Goal: Information Seeking & Learning: Find specific fact

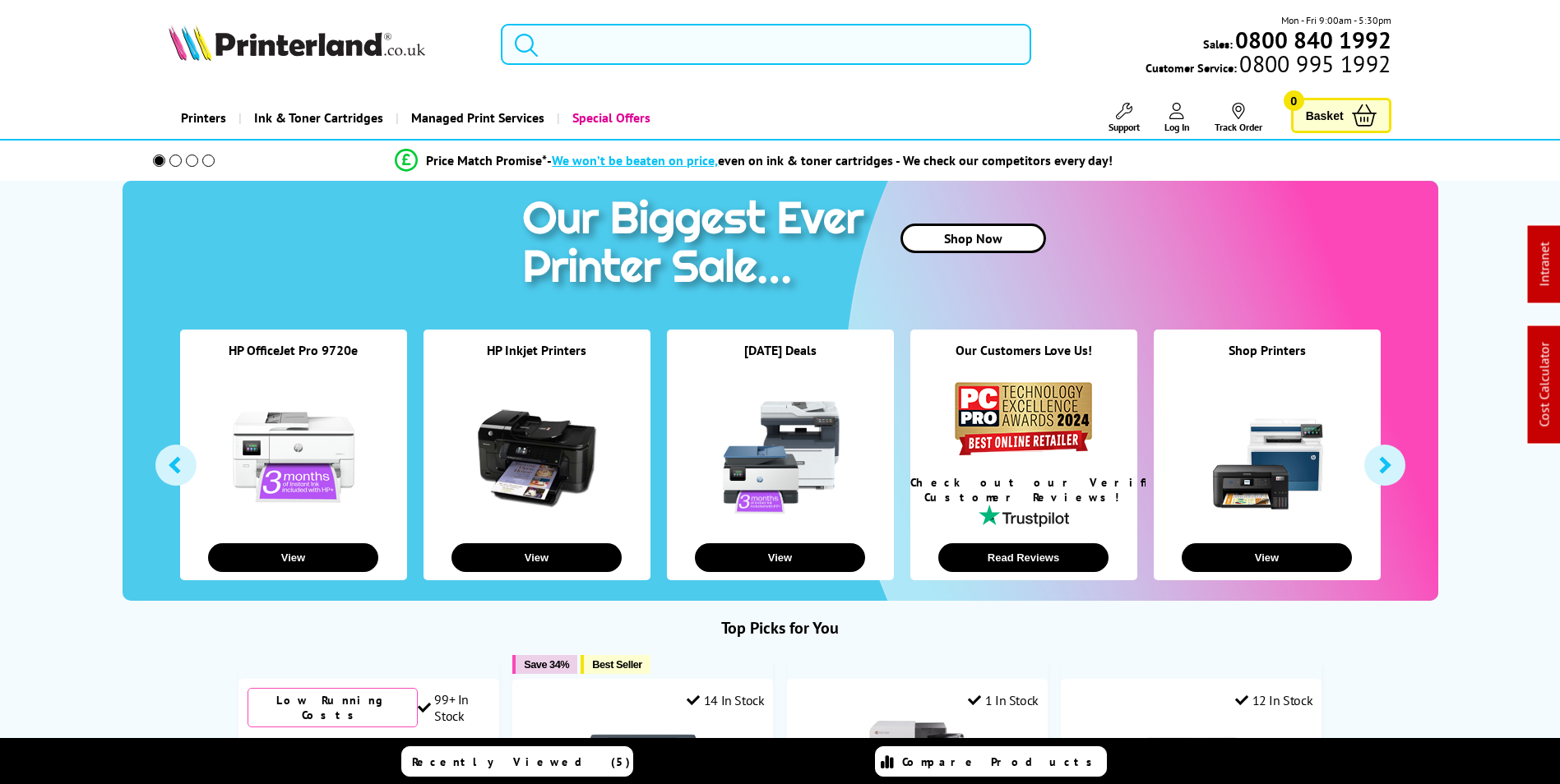
click at [1128, 121] on span "Support" at bounding box center [1124, 127] width 31 height 12
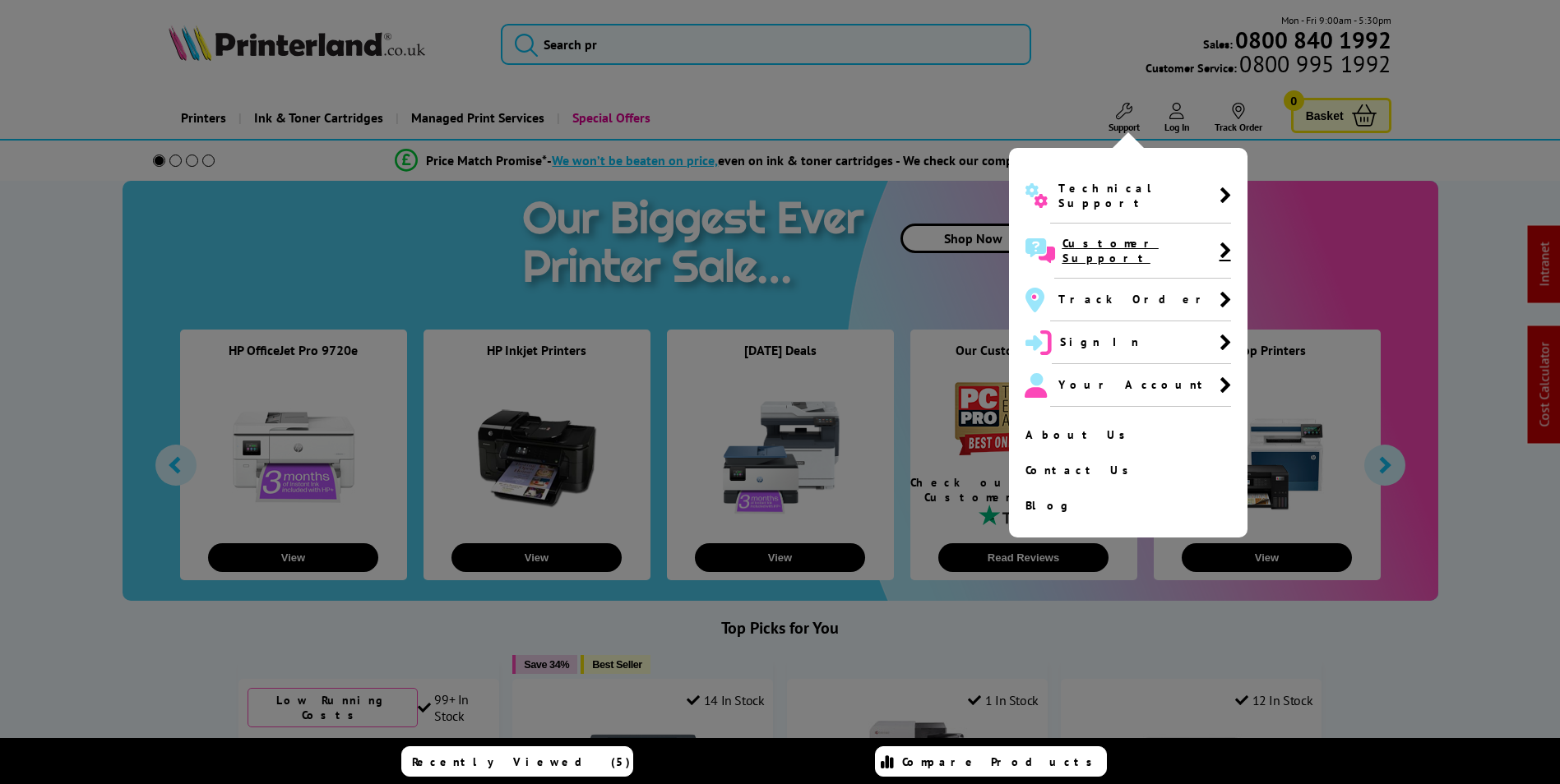
click at [1132, 236] on span "Customer Support" at bounding box center [1141, 251] width 157 height 30
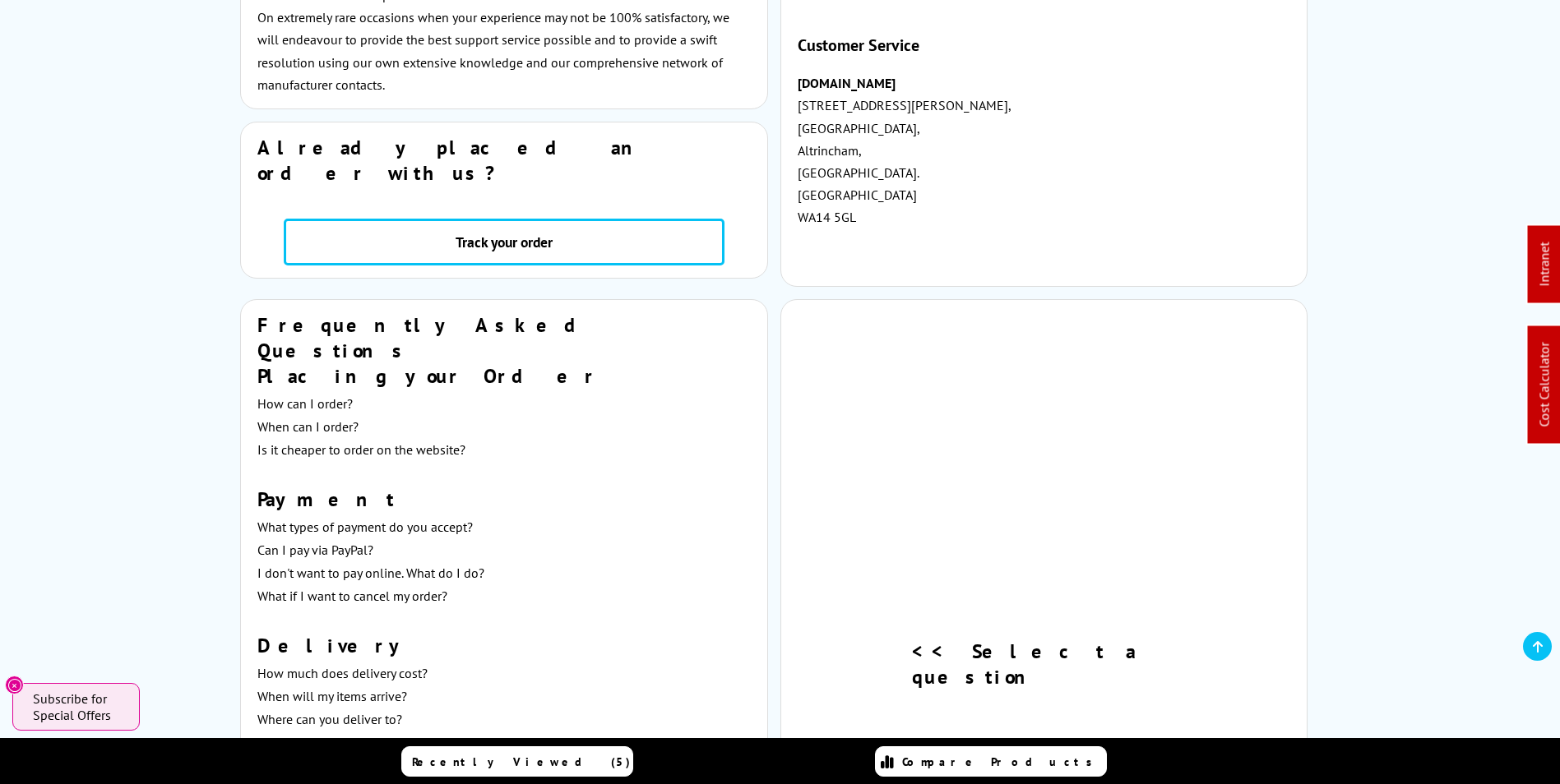
scroll to position [455, 0]
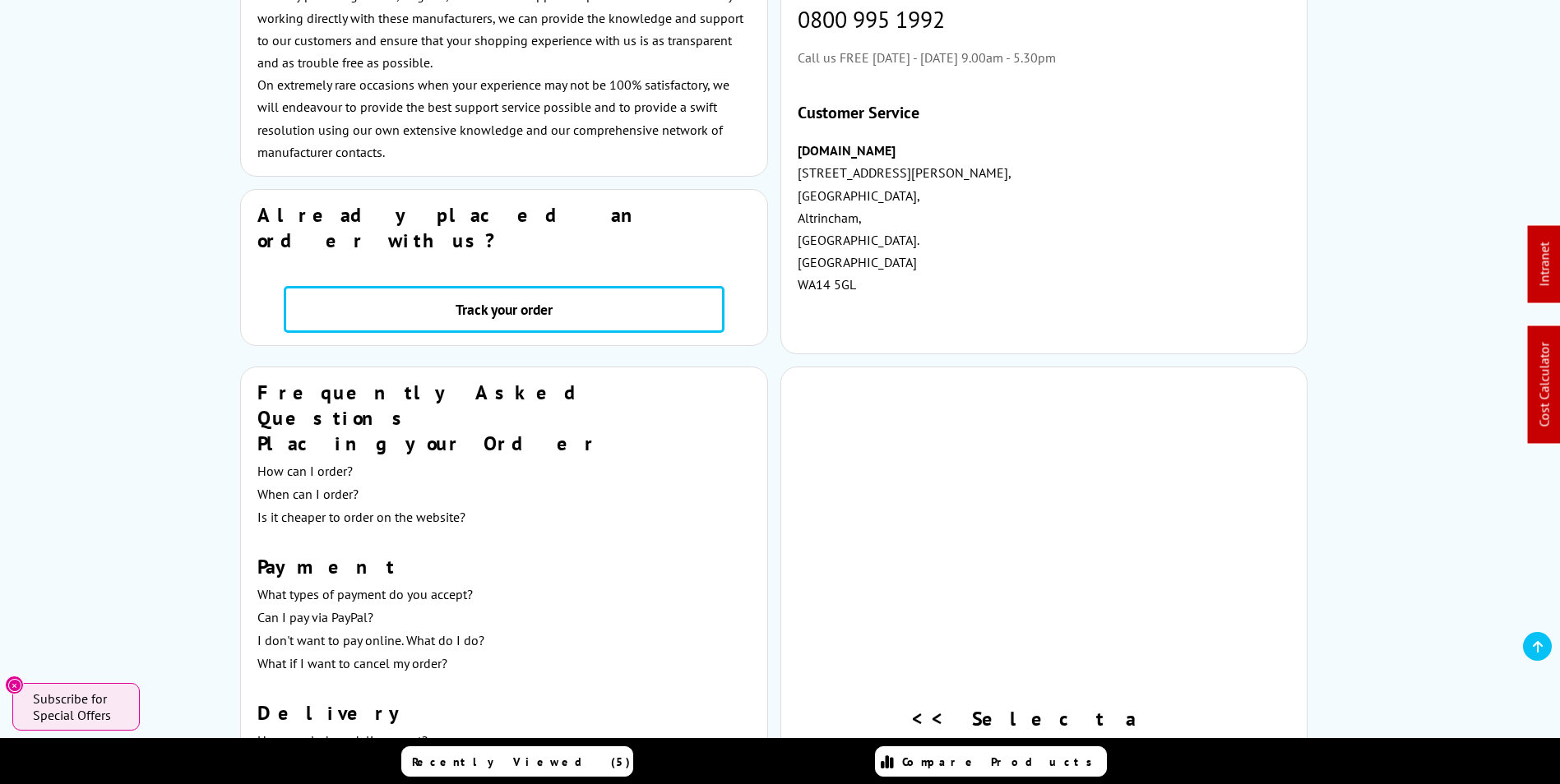
drag, startPoint x: 856, startPoint y: 283, endPoint x: 798, endPoint y: 158, distance: 137.8
click at [798, 158] on p "Printerland.co.uk 6 Edward Court, Altrincham Business Park, Altrincham, Cheshir…" at bounding box center [1044, 240] width 493 height 201
copy p "Printerland.co.uk 6 Edward Court, Altrincham Business Park, Altrincham, Cheshir…"
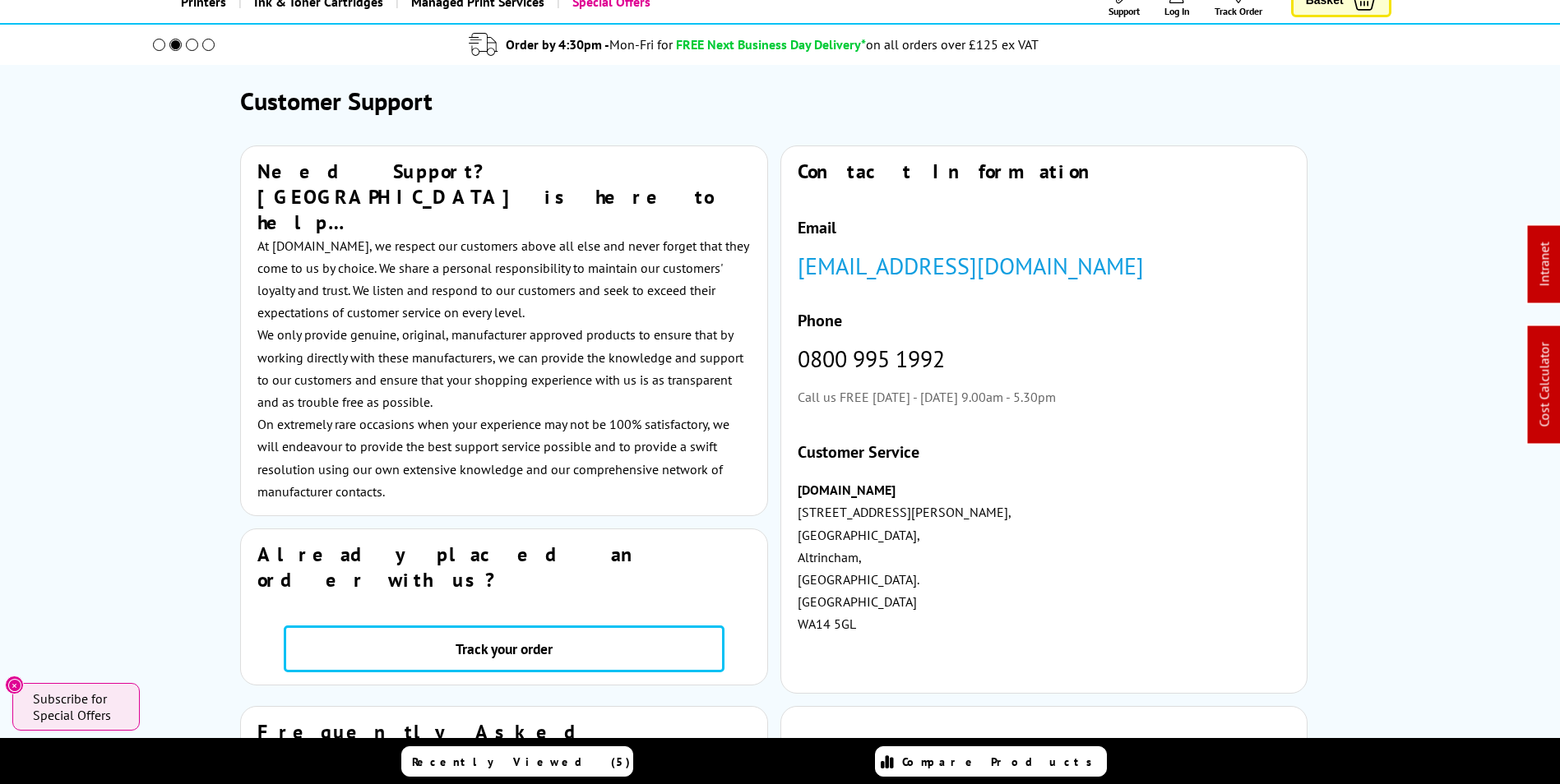
scroll to position [0, 0]
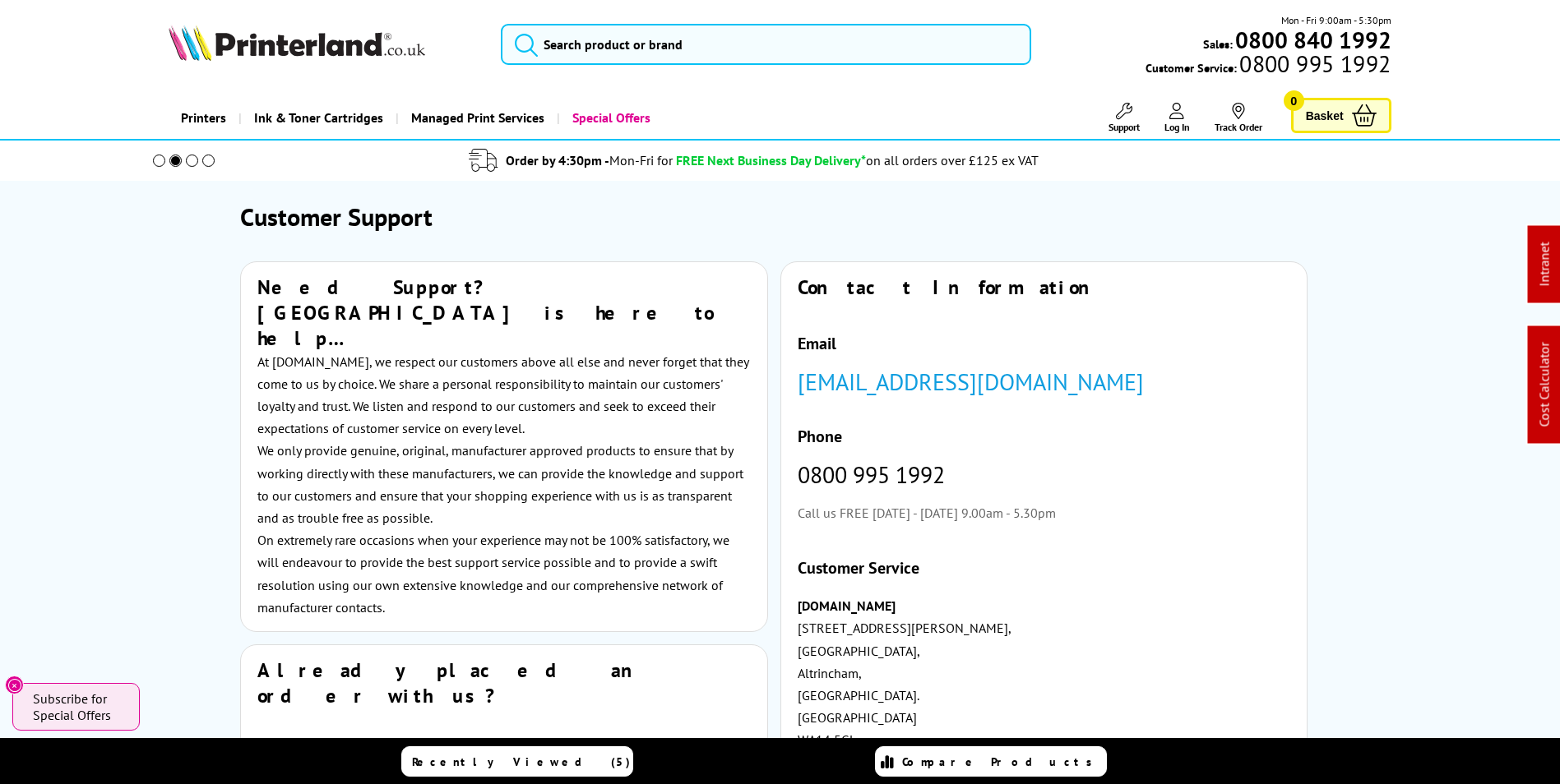
click at [1121, 121] on span "Support" at bounding box center [1124, 127] width 31 height 12
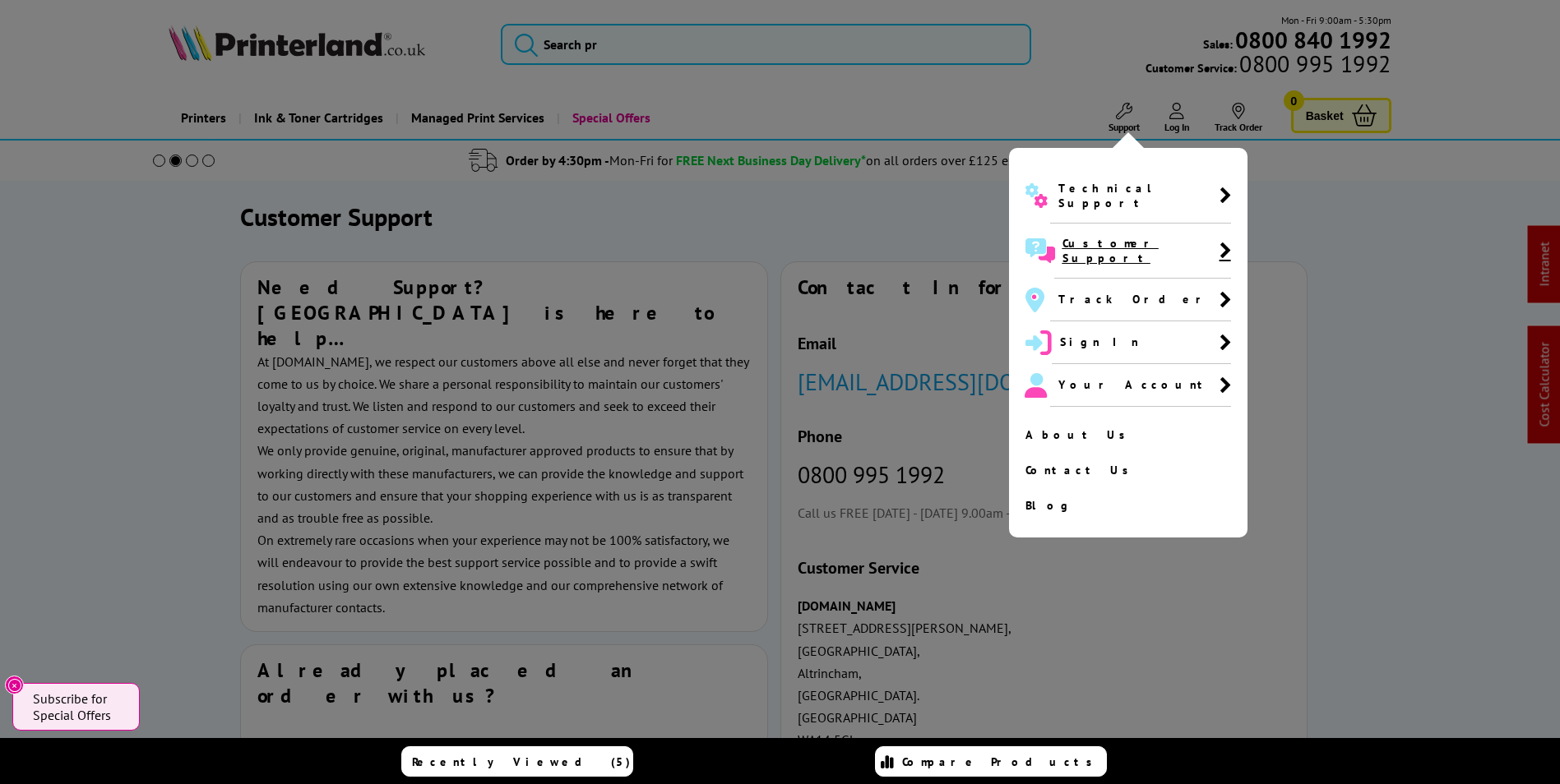
click at [1123, 236] on span "Customer Support" at bounding box center [1141, 251] width 157 height 30
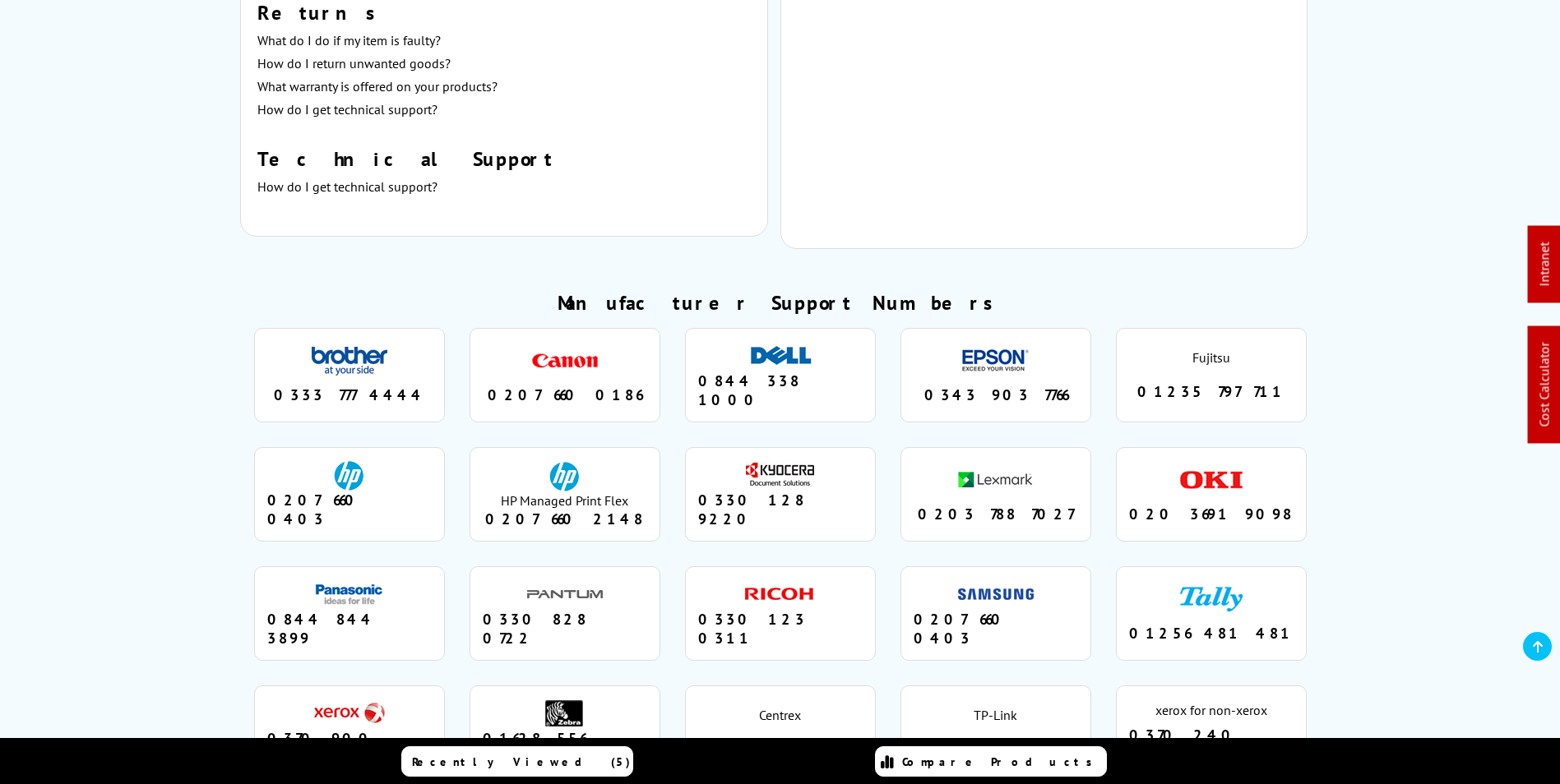
scroll to position [1397, 0]
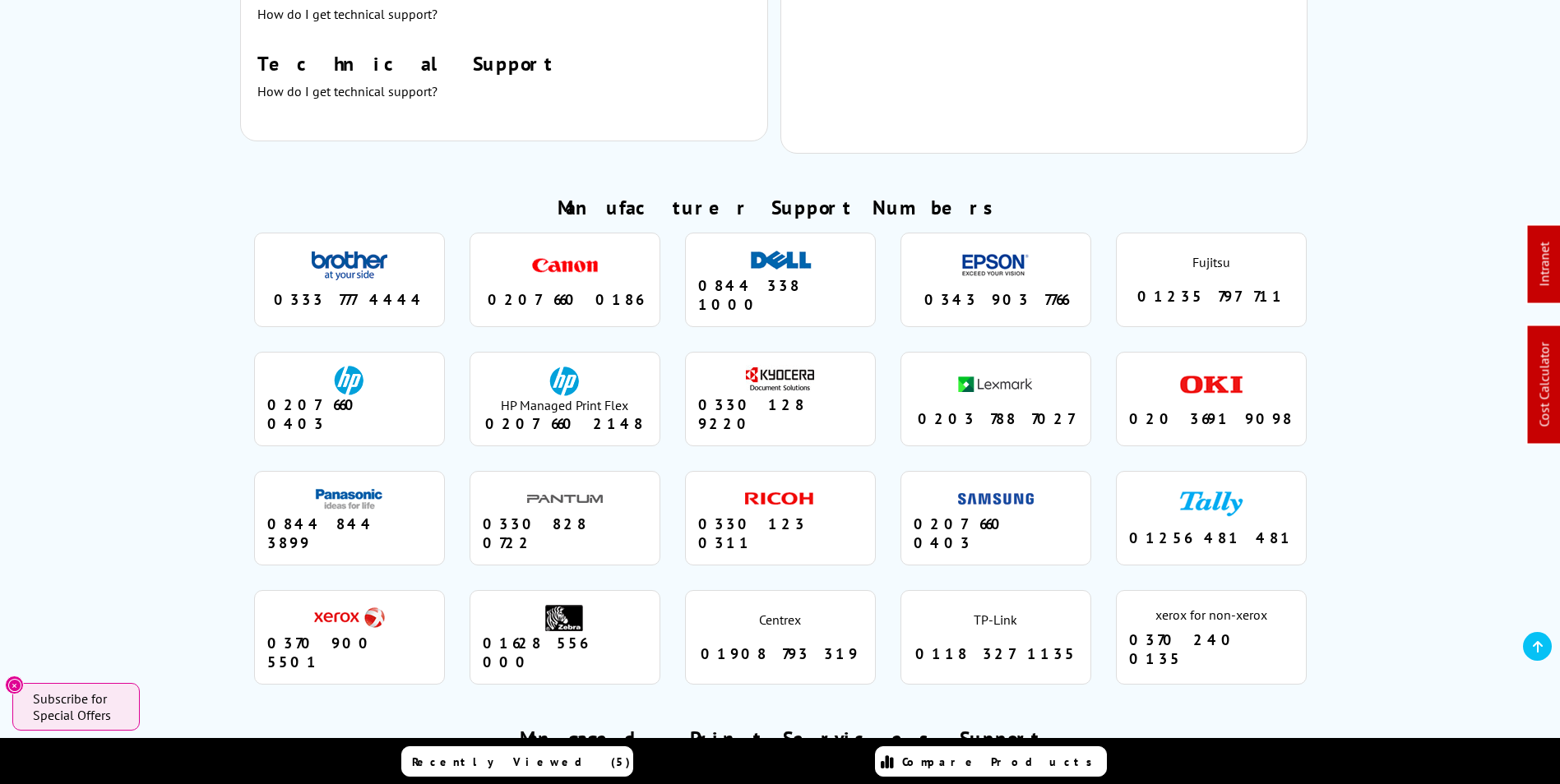
drag, startPoint x: 845, startPoint y: 378, endPoint x: 729, endPoint y: 372, distance: 116.2
click at [729, 395] on div "0330 128 9220" at bounding box center [780, 413] width 164 height 38
click at [832, 387] on li "kyocera 0330 128 9220" at bounding box center [780, 399] width 191 height 94
drag, startPoint x: 837, startPoint y: 372, endPoint x: 709, endPoint y: 370, distance: 128.0
click at [709, 395] on div "0330 128 9220" at bounding box center [780, 413] width 164 height 38
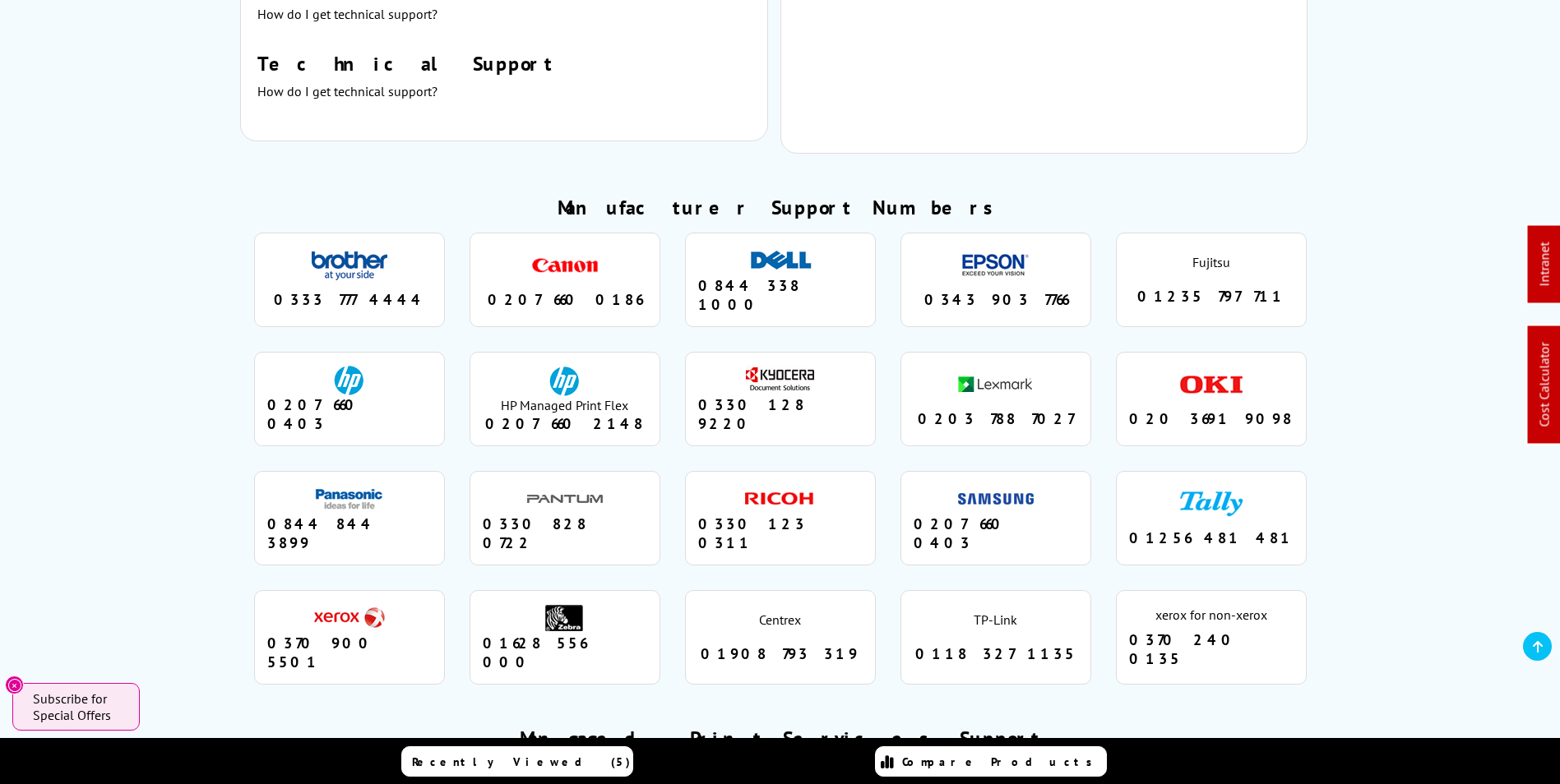
drag, startPoint x: 709, startPoint y: 370, endPoint x: 822, endPoint y: 366, distance: 113.1
click at [822, 395] on div "0330 128 9220" at bounding box center [780, 413] width 164 height 38
click at [831, 395] on div "0330 128 9220" at bounding box center [780, 413] width 164 height 38
drag, startPoint x: 838, startPoint y: 378, endPoint x: 730, endPoint y: 373, distance: 108.1
click at [730, 395] on div "0330 128 9220" at bounding box center [780, 413] width 164 height 38
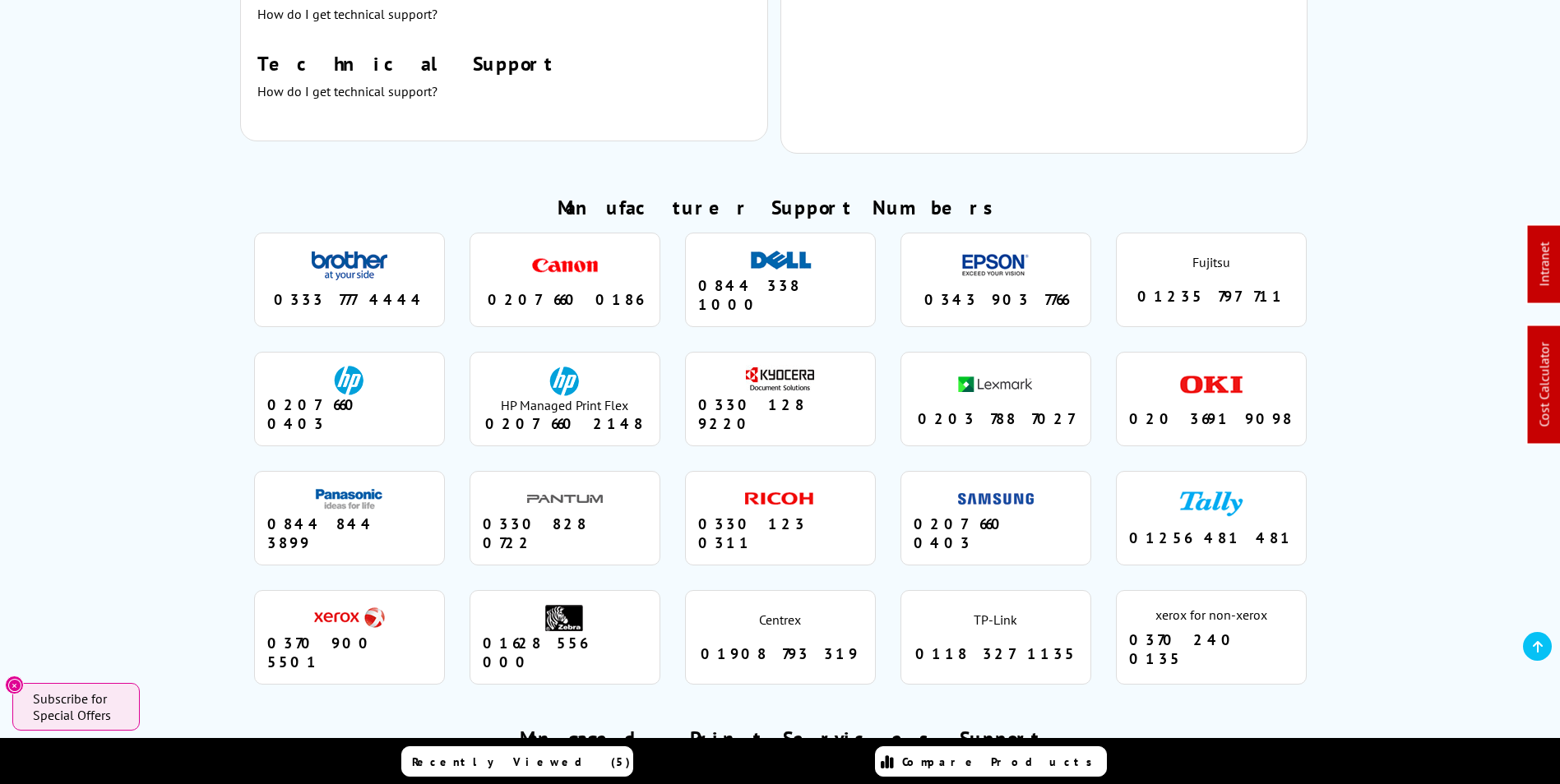
drag, startPoint x: 730, startPoint y: 373, endPoint x: 832, endPoint y: 378, distance: 102.1
click at [832, 395] on div "0330 128 9220" at bounding box center [780, 413] width 164 height 38
drag, startPoint x: 833, startPoint y: 373, endPoint x: 704, endPoint y: 364, distance: 129.3
click at [704, 395] on div "0330 128 9220" at bounding box center [780, 413] width 164 height 38
drag, startPoint x: 704, startPoint y: 364, endPoint x: 820, endPoint y: 372, distance: 116.3
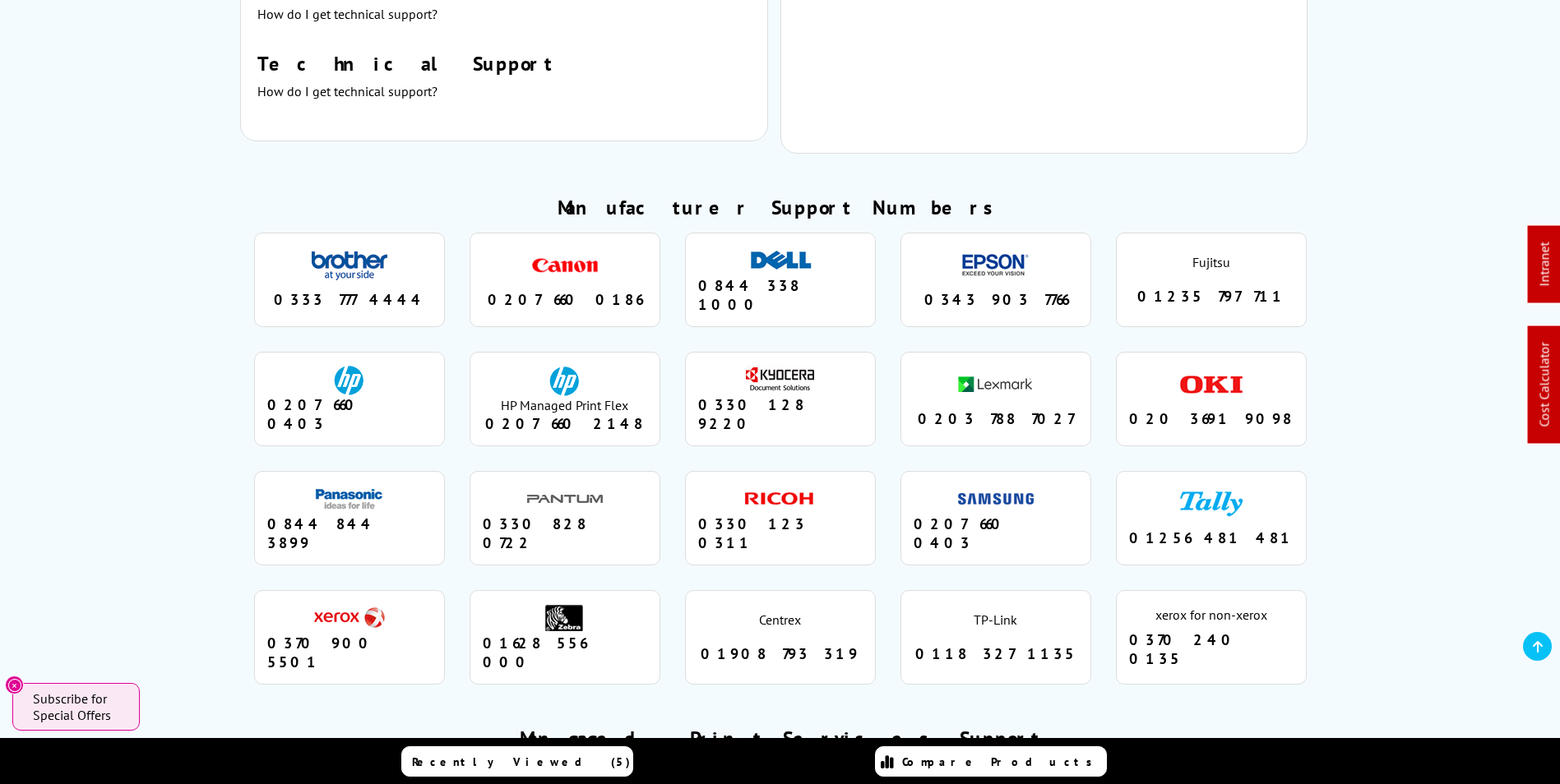
click at [820, 395] on div "0330 128 9220" at bounding box center [780, 413] width 164 height 38
drag, startPoint x: 839, startPoint y: 376, endPoint x: 728, endPoint y: 374, distance: 111.0
click at [728, 395] on div "0330 128 9220" at bounding box center [780, 413] width 164 height 38
drag, startPoint x: 728, startPoint y: 374, endPoint x: 836, endPoint y: 367, distance: 108.2
click at [825, 395] on div "0330 128 9220" at bounding box center [780, 413] width 164 height 38
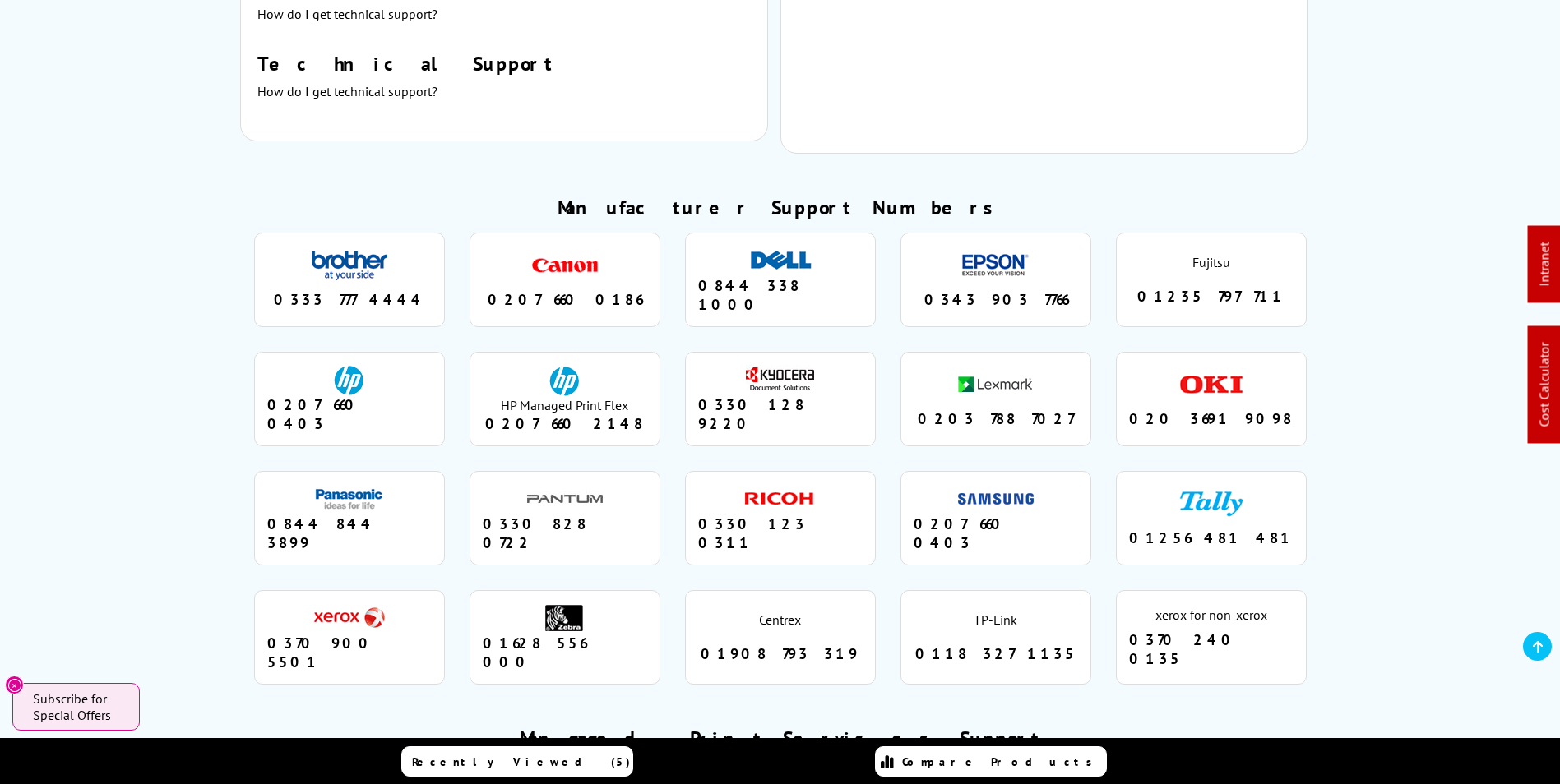
drag, startPoint x: 834, startPoint y: 373, endPoint x: 735, endPoint y: 373, distance: 99.0
click at [735, 395] on div "0330 128 9220" at bounding box center [780, 413] width 164 height 38
drag, startPoint x: 735, startPoint y: 373, endPoint x: 831, endPoint y: 378, distance: 96.1
click at [827, 395] on div "0330 128 9220" at bounding box center [780, 413] width 164 height 38
drag, startPoint x: 836, startPoint y: 374, endPoint x: 701, endPoint y: 371, distance: 135.0
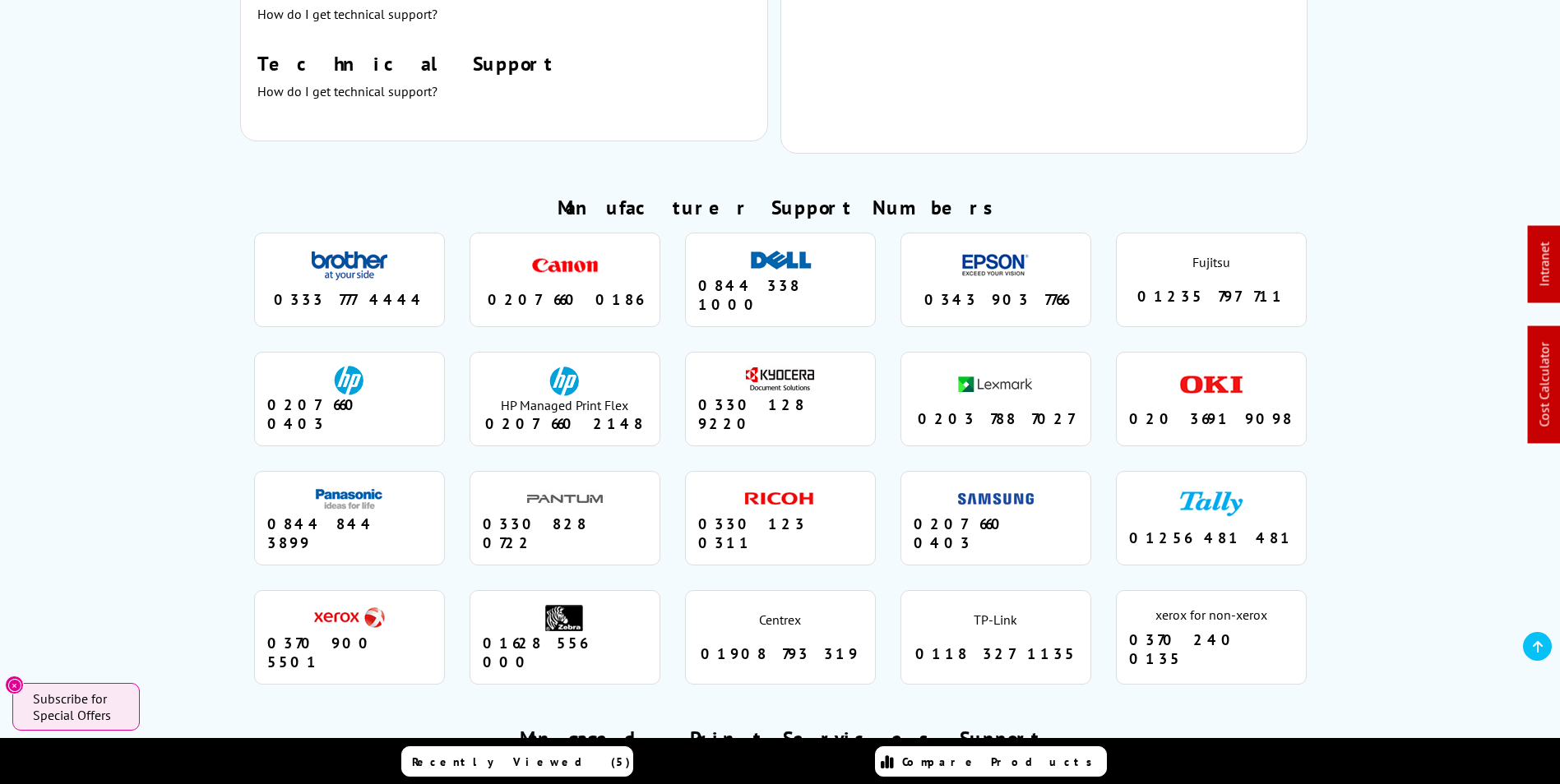
click at [701, 395] on div "0330 128 9220" at bounding box center [780, 413] width 164 height 38
drag, startPoint x: 701, startPoint y: 371, endPoint x: 756, endPoint y: 374, distance: 55.1
click at [756, 395] on div "0330 128 9220" at bounding box center [780, 413] width 164 height 38
drag, startPoint x: 762, startPoint y: 375, endPoint x: 718, endPoint y: 377, distance: 44.0
click at [718, 395] on div "0330 128 9220" at bounding box center [780, 413] width 164 height 38
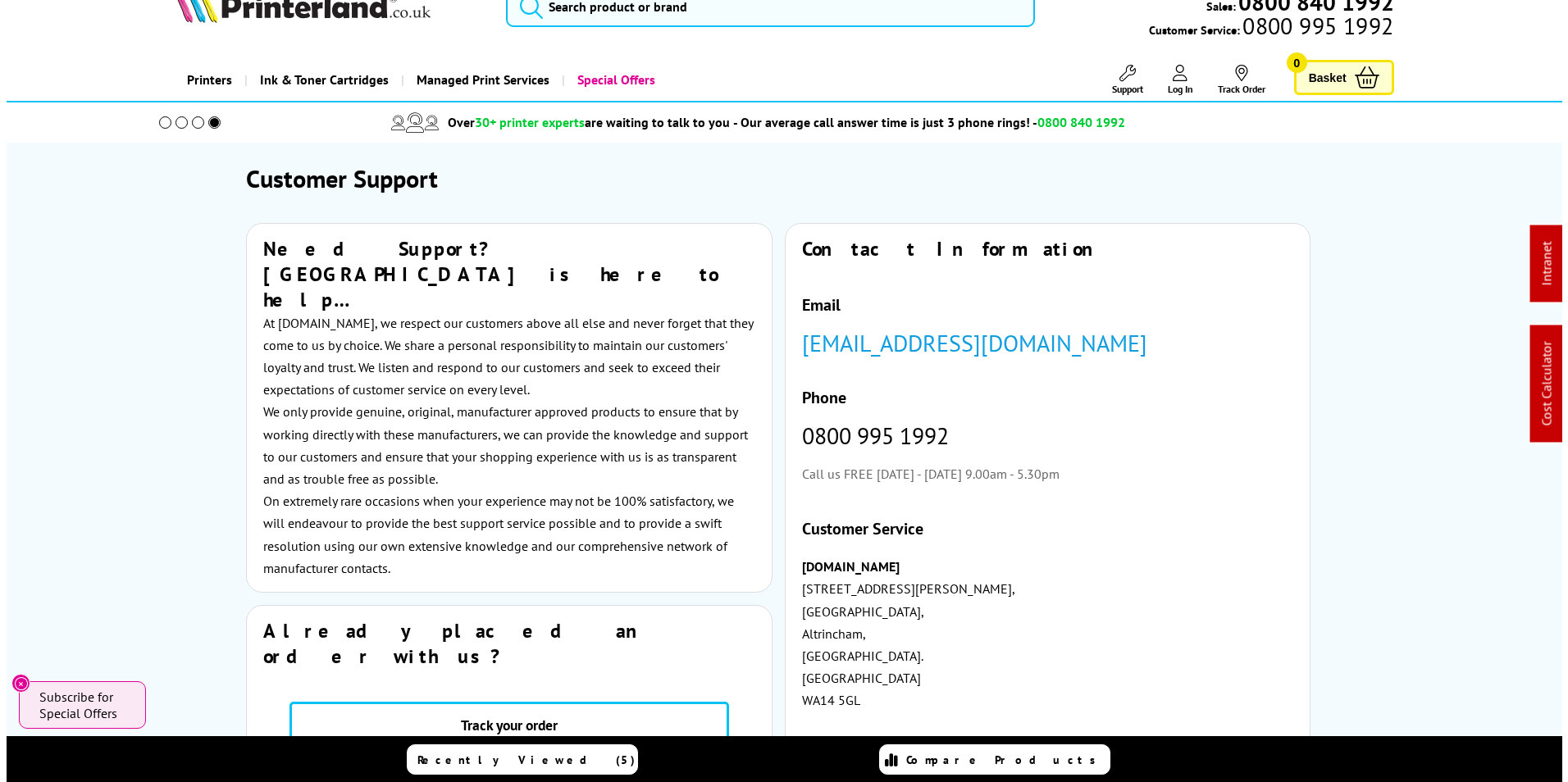
scroll to position [0, 0]
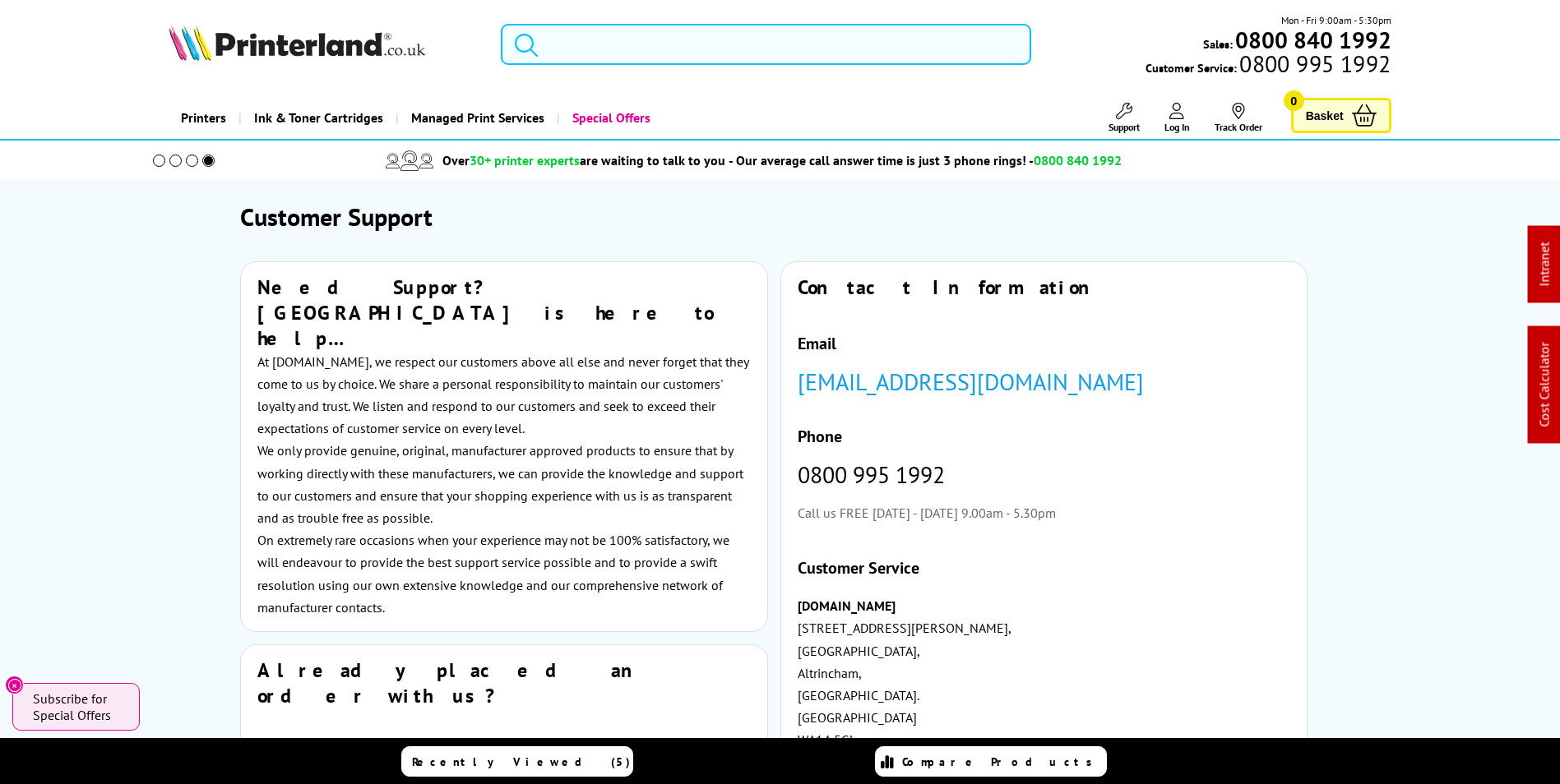
click at [757, 57] on input "search" at bounding box center [766, 44] width 530 height 41
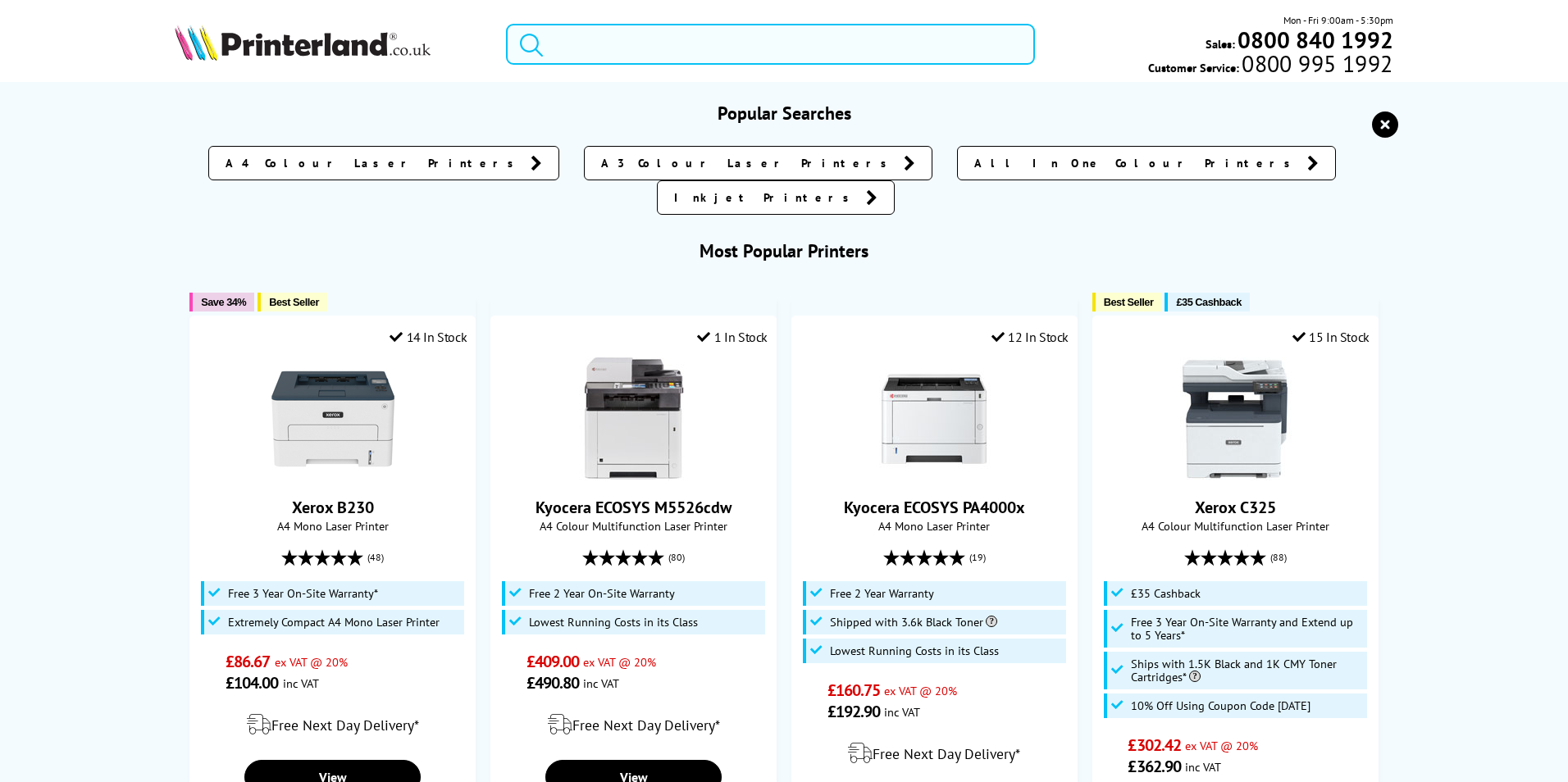
paste input "110C0Y3NL0"
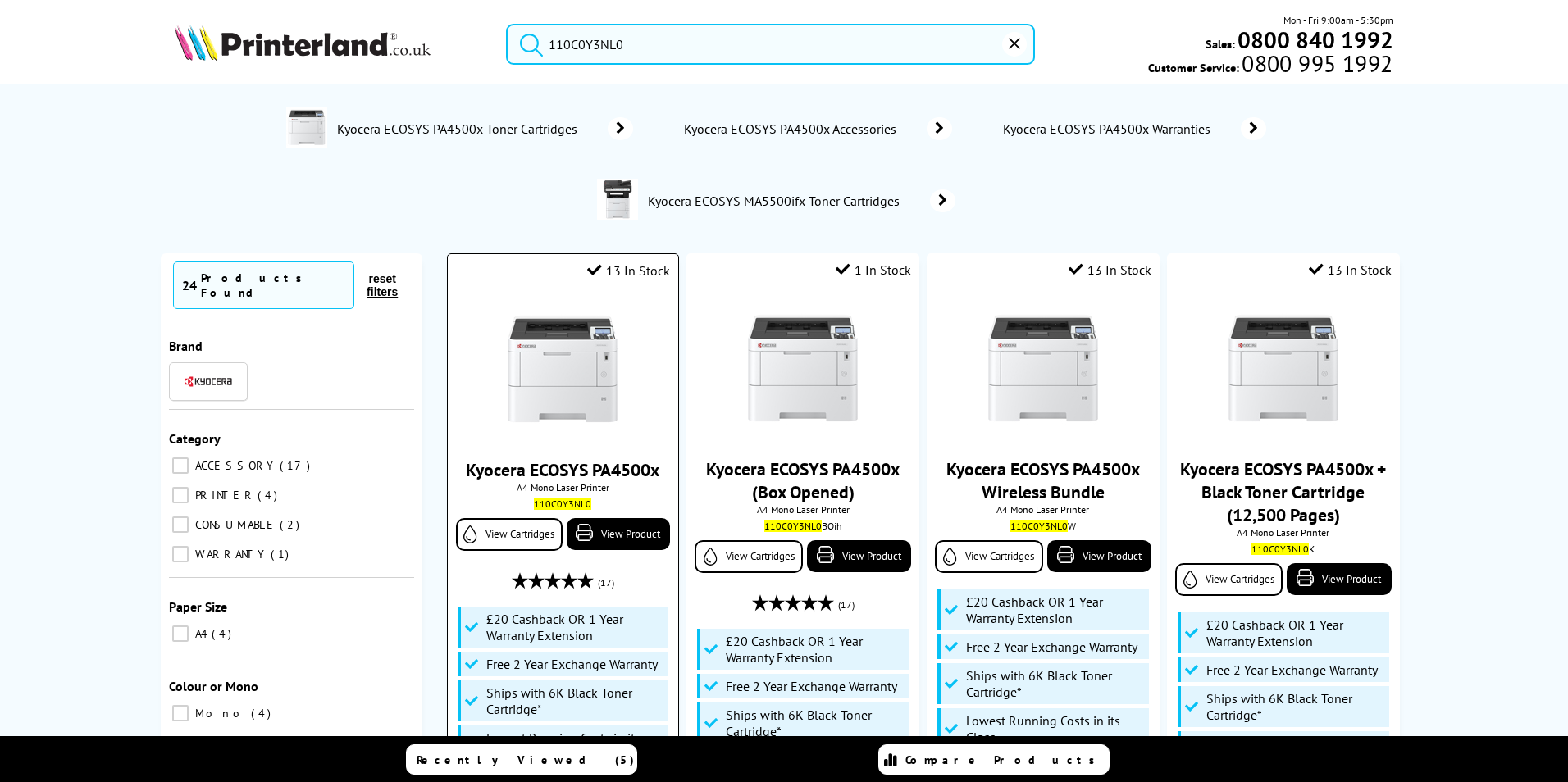
type input "110C0Y3NL0"
click at [583, 473] on link "Kyocera ECOSYS PA4500x" at bounding box center [562, 470] width 194 height 23
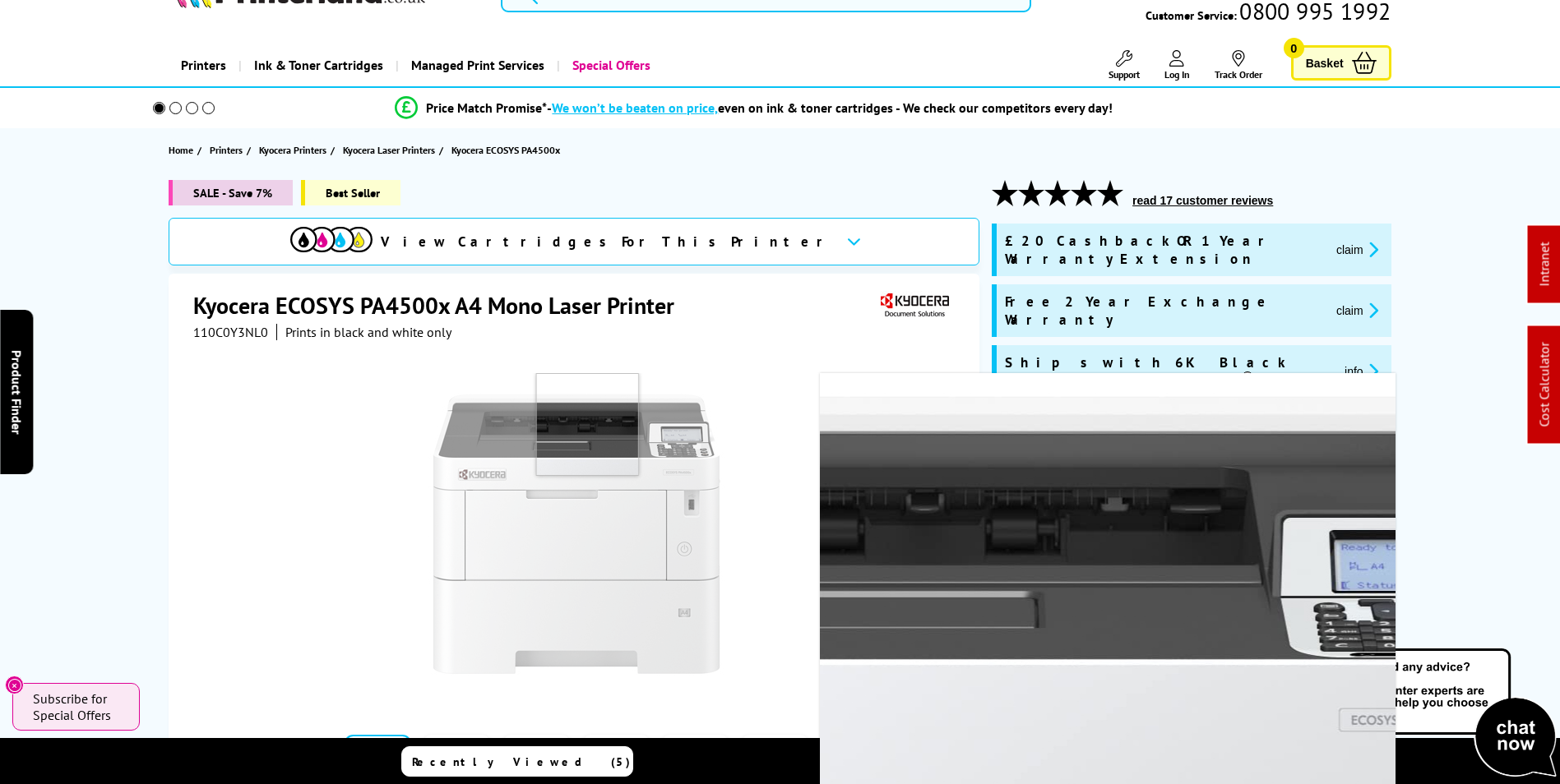
scroll to position [82, 0]
